Goal: Information Seeking & Learning: Learn about a topic

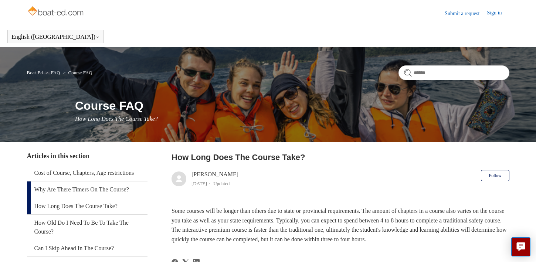
click at [122, 191] on link "Why Are There Timers On The Course?" at bounding box center [87, 189] width 120 height 16
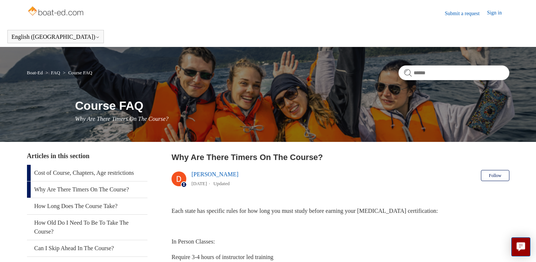
click at [127, 173] on link "Cost of Course, Chapters, Age restrictions" at bounding box center [87, 173] width 120 height 16
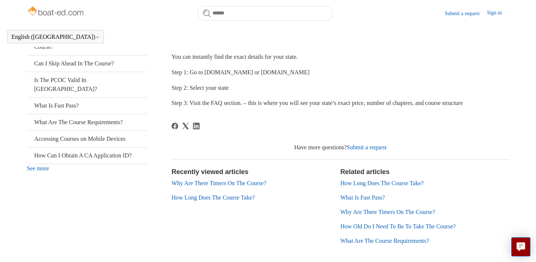
scroll to position [164, 0]
click at [118, 115] on link "What Are The Course Requirements?" at bounding box center [87, 123] width 120 height 16
